Goal: Task Accomplishment & Management: Manage account settings

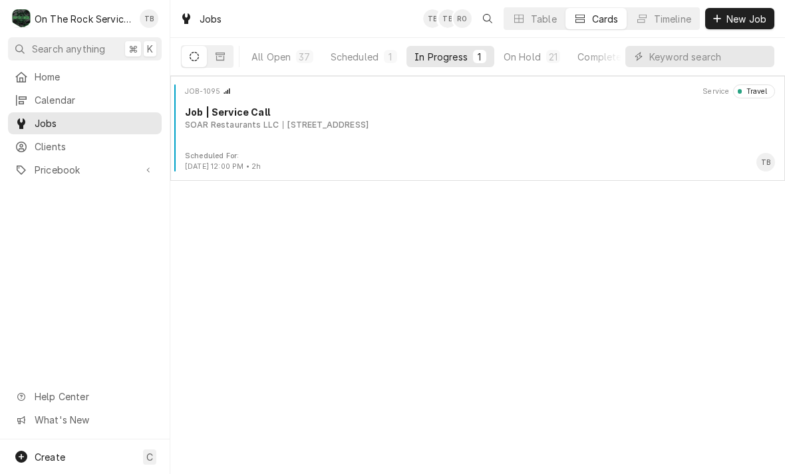
click at [317, 140] on div "JOB-1095 Service Travel Job | Service Call SOAR Restaurants LLC 3980 GA 17Alt, …" at bounding box center [478, 118] width 604 height 67
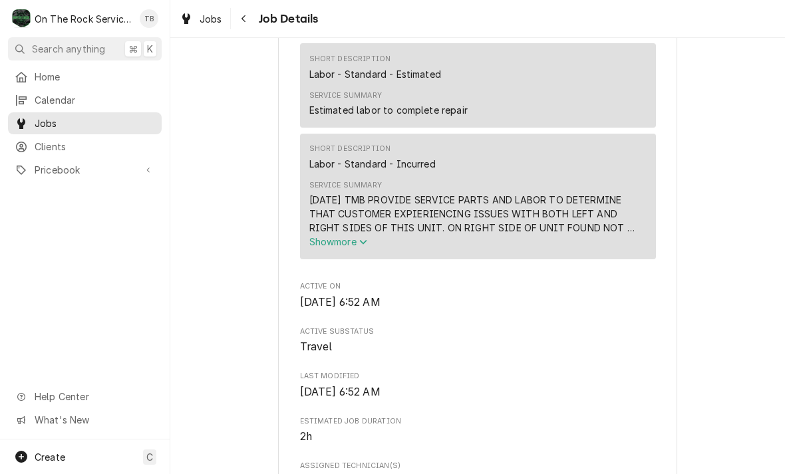
scroll to position [582, 0]
click at [361, 247] on span "Show more" at bounding box center [338, 241] width 59 height 11
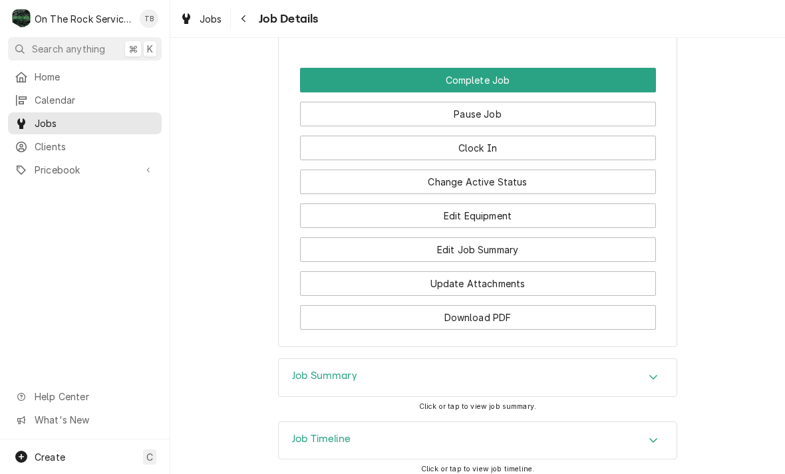
scroll to position [1724, 0]
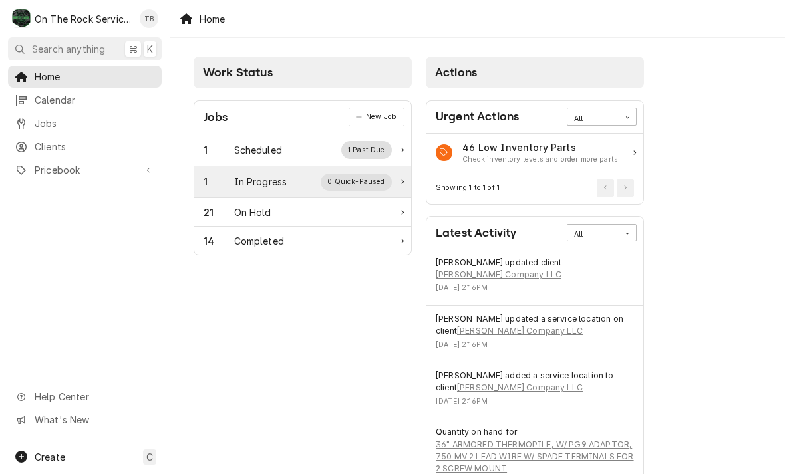
click at [271, 180] on div "In Progress" at bounding box center [260, 182] width 53 height 14
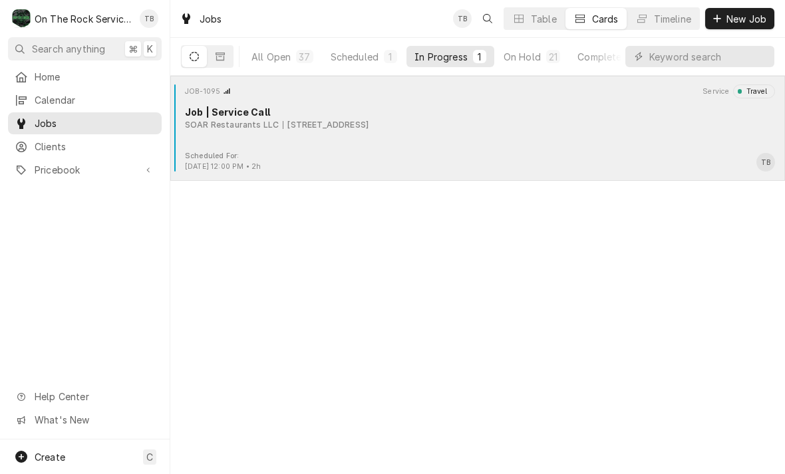
click at [421, 140] on div "JOB-1095 Service Travel Job | Service Call SOAR Restaurants LLC [STREET_ADDRESS]" at bounding box center [478, 118] width 604 height 67
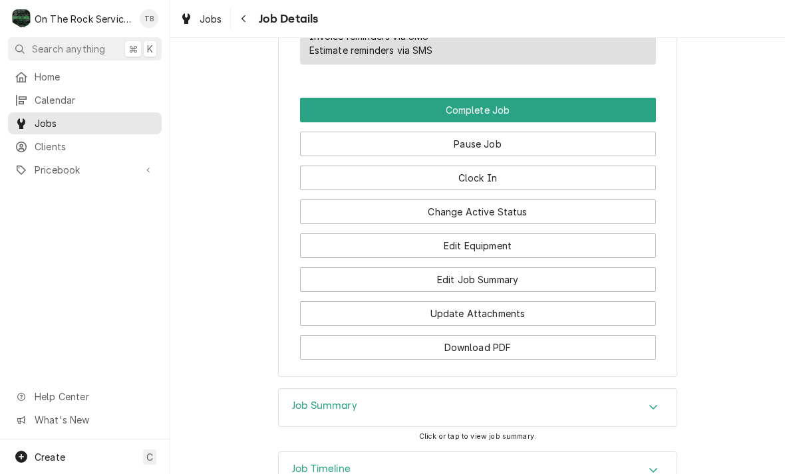
scroll to position [1549, 0]
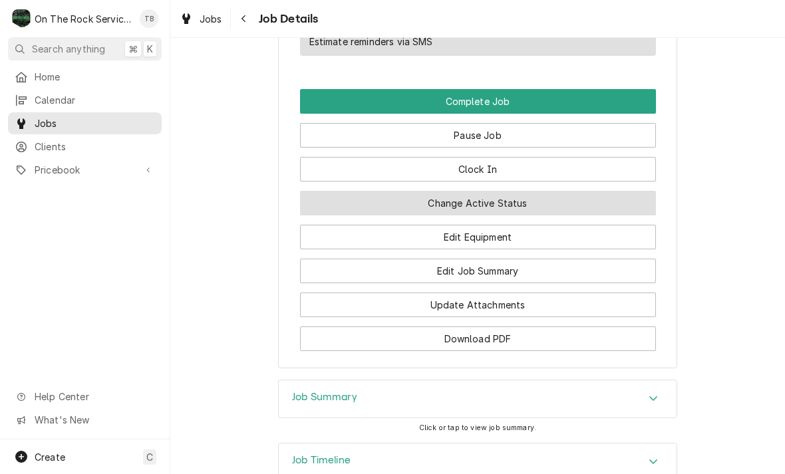
click at [498, 215] on button "Change Active Status" at bounding box center [478, 203] width 356 height 25
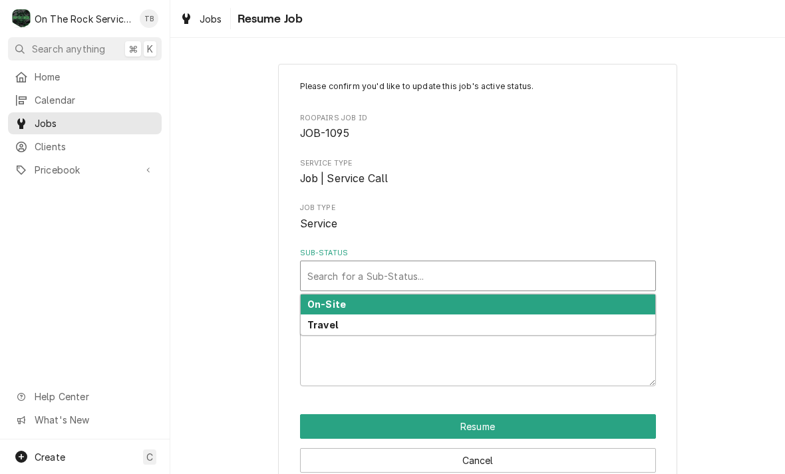
click at [387, 296] on div "On-Site" at bounding box center [478, 305] width 355 height 21
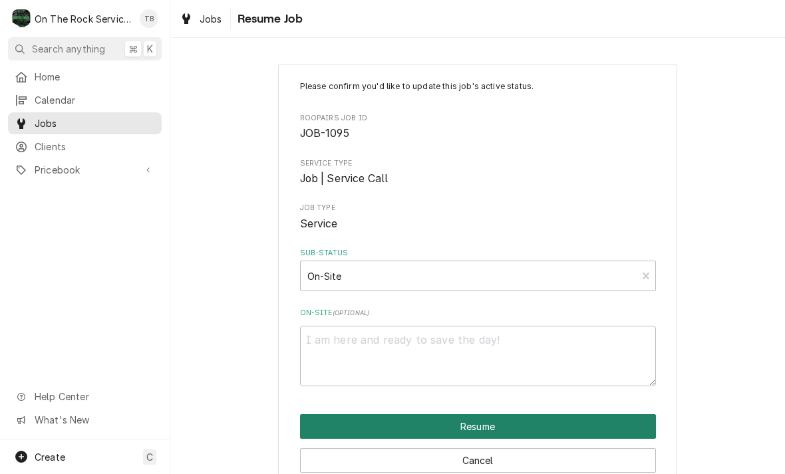
click at [486, 422] on button "Resume" at bounding box center [478, 427] width 356 height 25
type textarea "x"
